Goal: Transaction & Acquisition: Purchase product/service

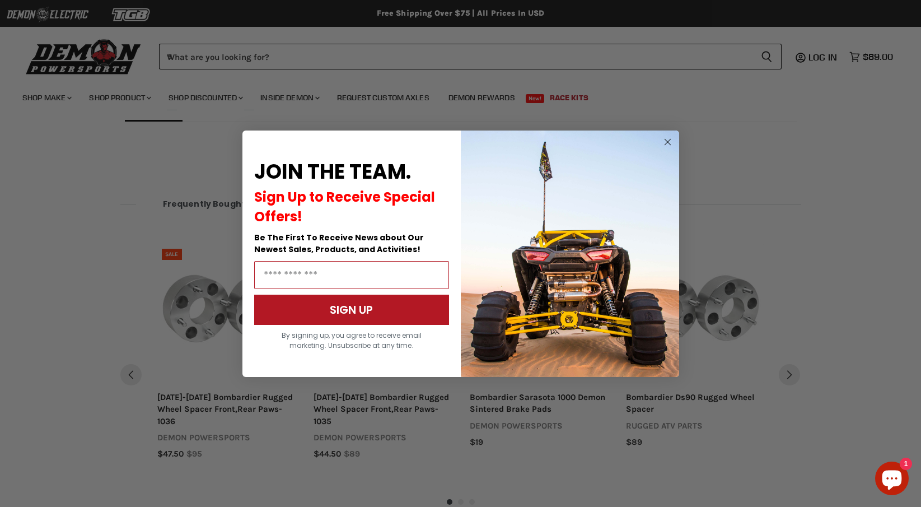
scroll to position [730, 0]
